Goal: Navigation & Orientation: Go to known website

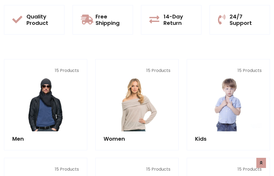
scroll to position [436, 0]
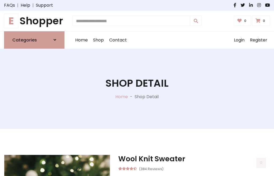
click at [34, 21] on h1 "E Shopper" at bounding box center [34, 21] width 60 height 12
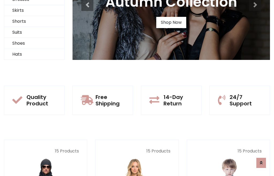
scroll to position [52, 0]
